Goal: Task Accomplishment & Management: Manage account settings

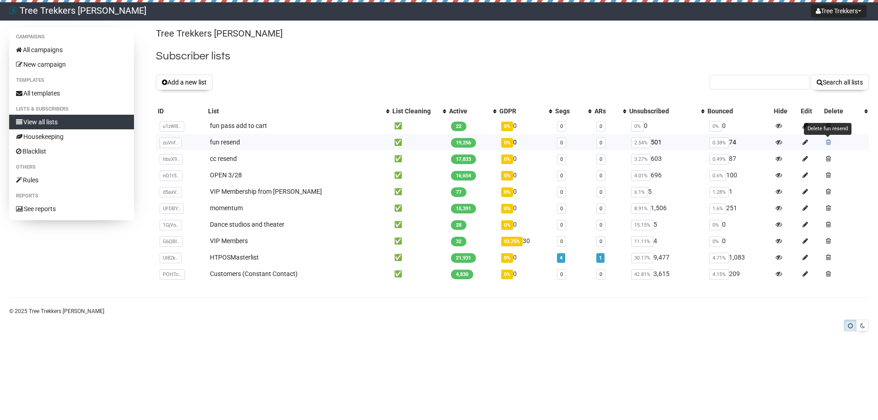
click at [826, 142] on span at bounding box center [828, 142] width 5 height 6
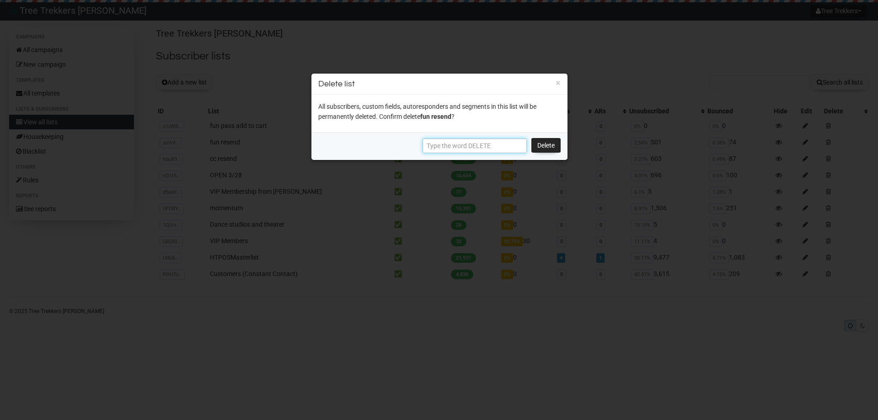
click at [515, 145] on input "text" at bounding box center [475, 146] width 104 height 15
type input "DELETE"
click at [550, 149] on link "Delete" at bounding box center [546, 145] width 29 height 15
click at [542, 144] on link "Delete" at bounding box center [546, 145] width 29 height 15
click at [551, 147] on link "Delete" at bounding box center [546, 145] width 29 height 15
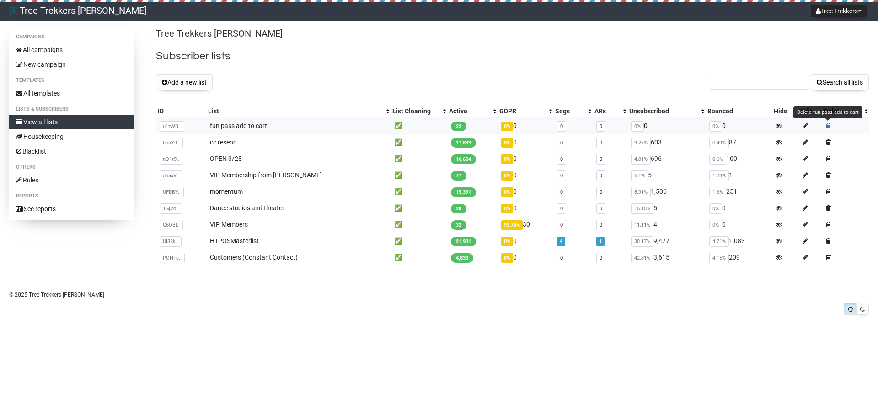
click at [829, 126] on span at bounding box center [828, 126] width 5 height 6
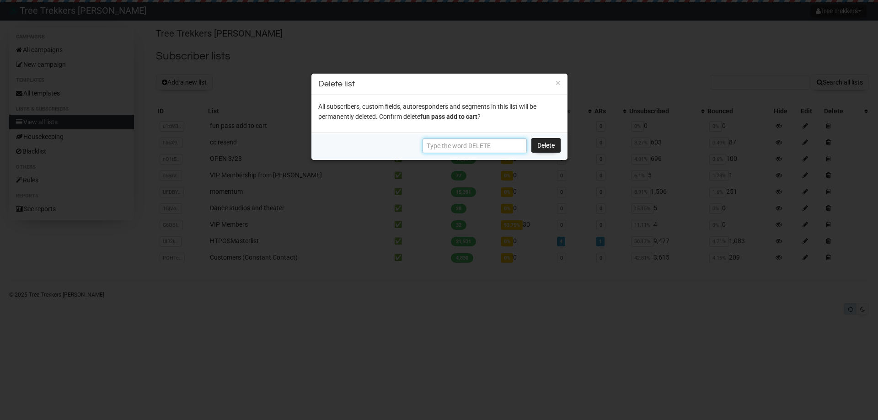
click at [509, 147] on input "text" at bounding box center [475, 146] width 104 height 15
type input "DELETE"
click at [544, 148] on link "Delete" at bounding box center [546, 145] width 29 height 15
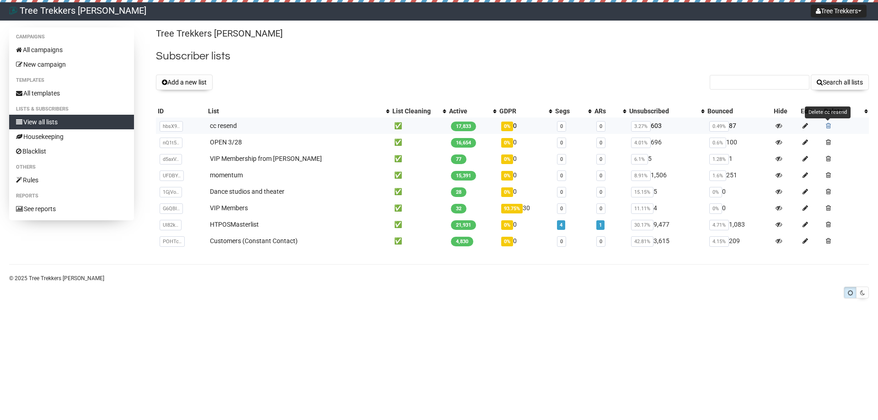
click at [826, 124] on span at bounding box center [828, 126] width 5 height 6
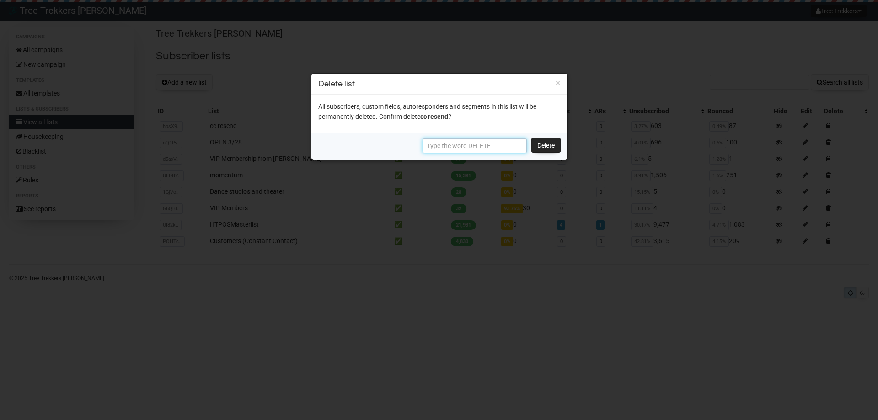
click at [489, 142] on input "text" at bounding box center [475, 146] width 104 height 15
type input "DELETE"
click at [545, 148] on link "Delete" at bounding box center [546, 145] width 29 height 15
click at [547, 145] on link "Delete" at bounding box center [546, 145] width 29 height 15
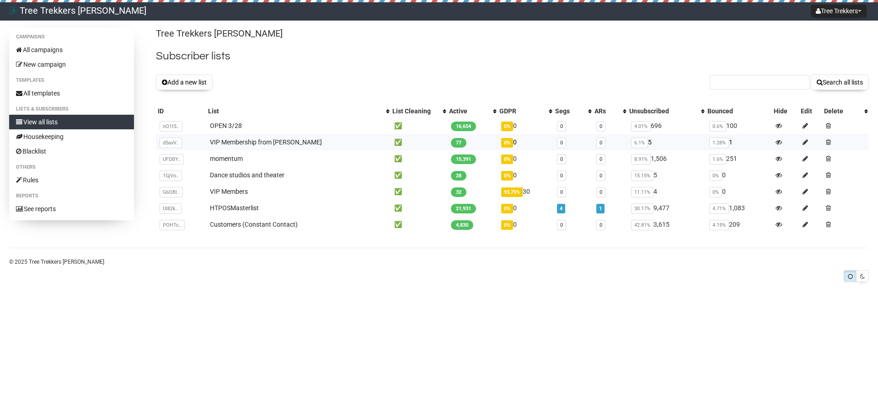
click at [541, 148] on div "Tree Trekkers [PERSON_NAME] Subscriber lists Add a new list Search all lists Li…" at bounding box center [512, 133] width 713 height 212
click at [826, 127] on span at bounding box center [828, 126] width 5 height 6
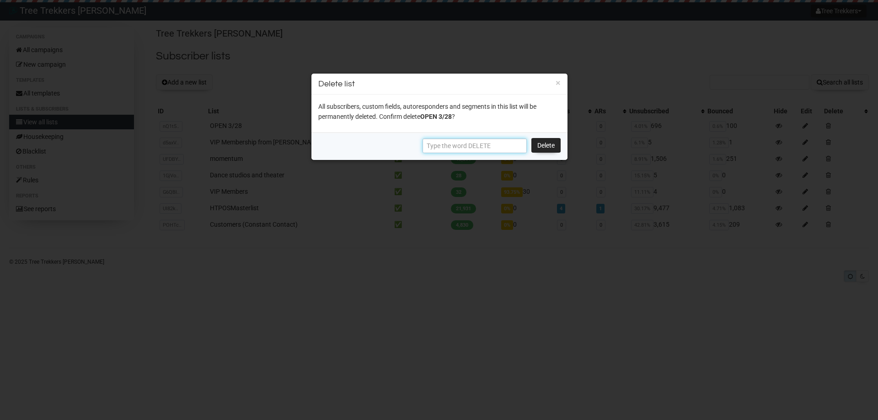
click at [445, 145] on input "text" at bounding box center [475, 146] width 104 height 15
type input "DELETE"
click at [539, 148] on link "Delete" at bounding box center [546, 145] width 29 height 15
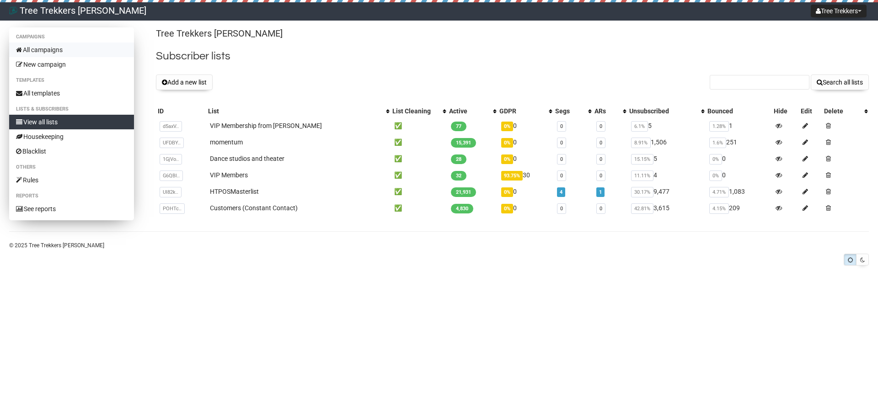
click at [63, 48] on link "All campaigns" at bounding box center [71, 50] width 125 height 15
